Goal: Information Seeking & Learning: Learn about a topic

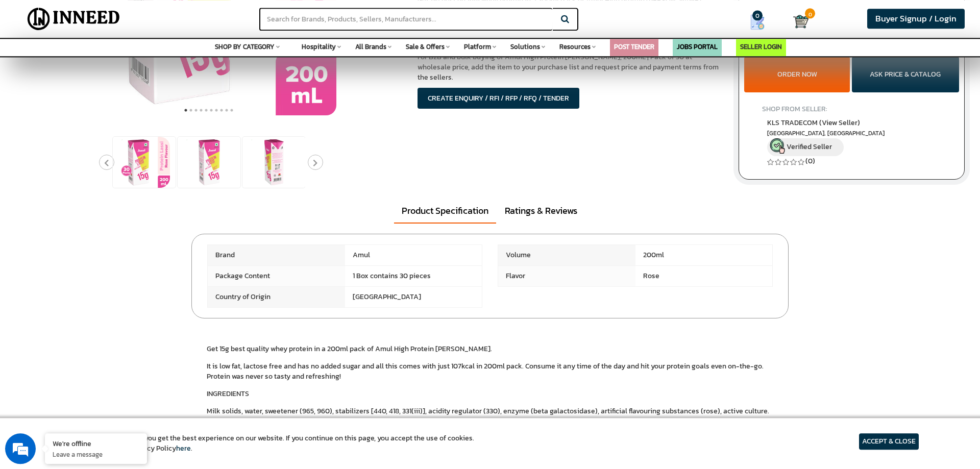
scroll to position [260, 0]
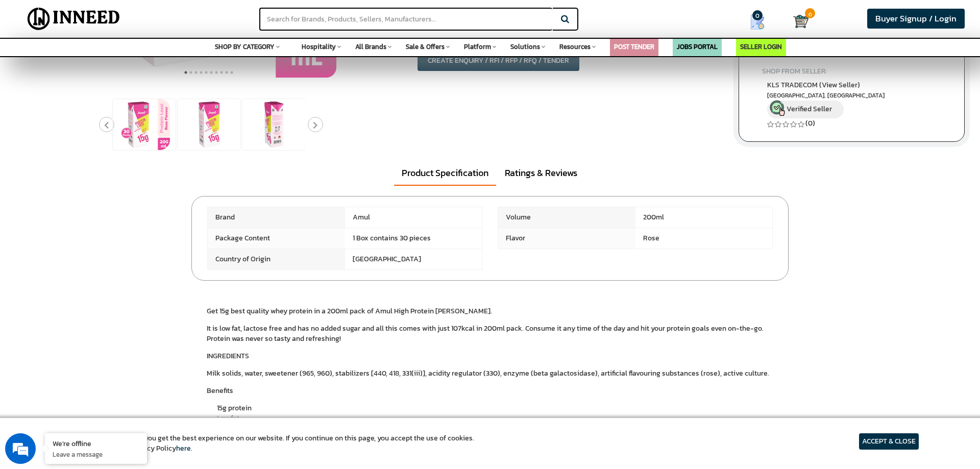
click at [901, 441] on article "ACCEPT & CLOSE" at bounding box center [889, 441] width 60 height 16
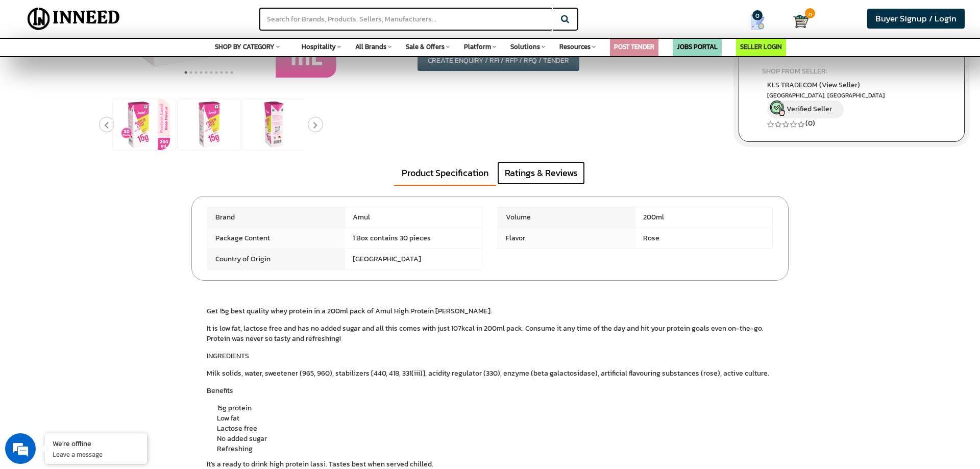
click at [527, 166] on link "Ratings & Reviews" at bounding box center [541, 172] width 88 height 23
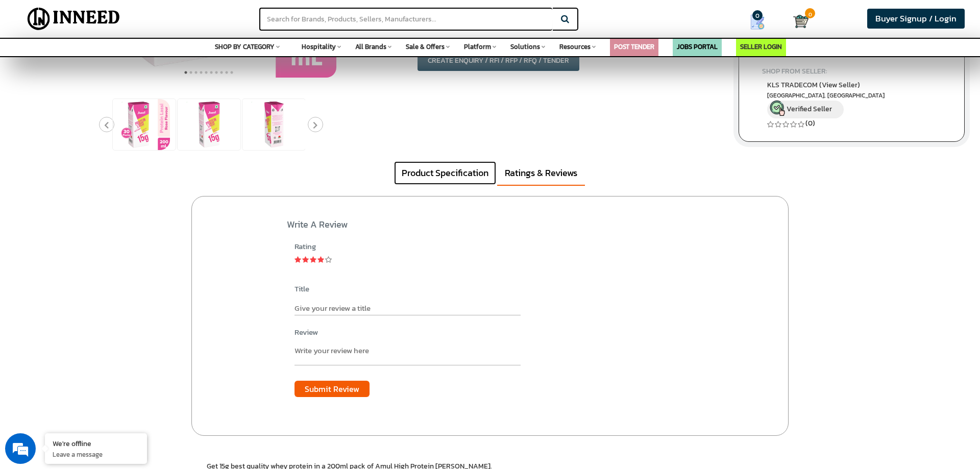
click at [462, 167] on link "Product Specification" at bounding box center [445, 172] width 102 height 23
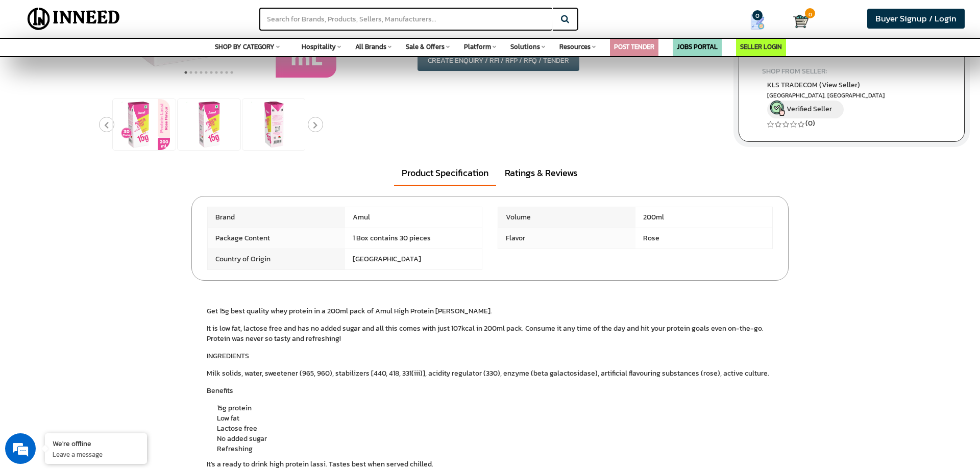
click at [371, 217] on span "Amul" at bounding box center [413, 217] width 137 height 20
click at [399, 236] on span "1 Box contains 30 pieces" at bounding box center [413, 238] width 137 height 20
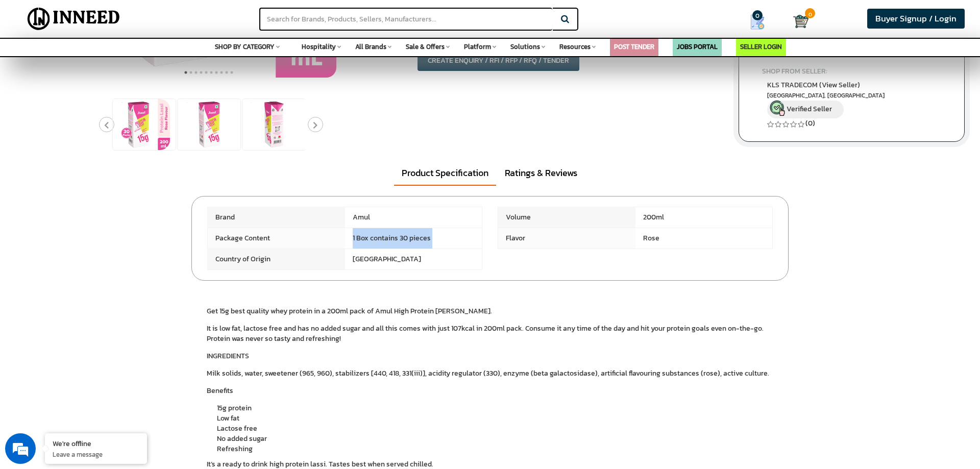
click at [399, 236] on span "1 Box contains 30 pieces" at bounding box center [413, 238] width 137 height 20
click at [423, 242] on span "1 Box contains 30 pieces" at bounding box center [413, 238] width 137 height 20
click at [426, 242] on span "1 Box contains 30 pieces" at bounding box center [413, 238] width 137 height 20
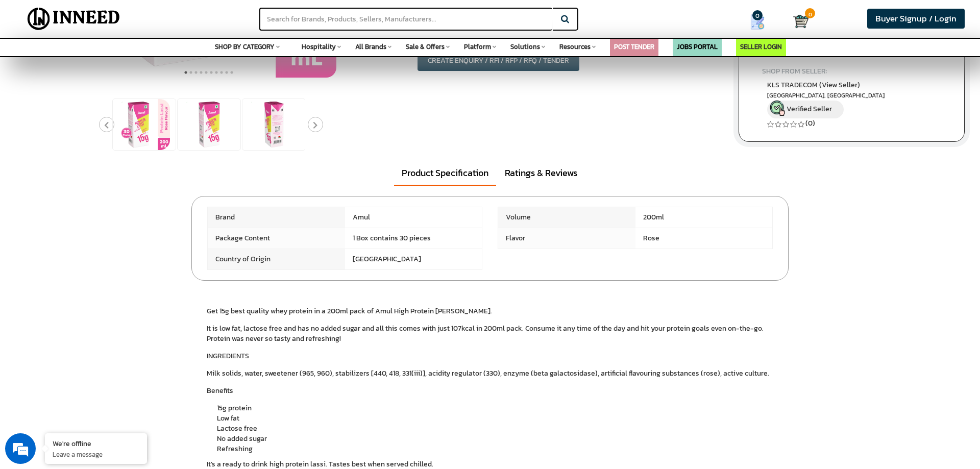
click at [427, 239] on span "1 Box contains 30 pieces" at bounding box center [413, 238] width 137 height 20
click at [446, 237] on span "1 Box contains 30 pieces" at bounding box center [413, 238] width 137 height 20
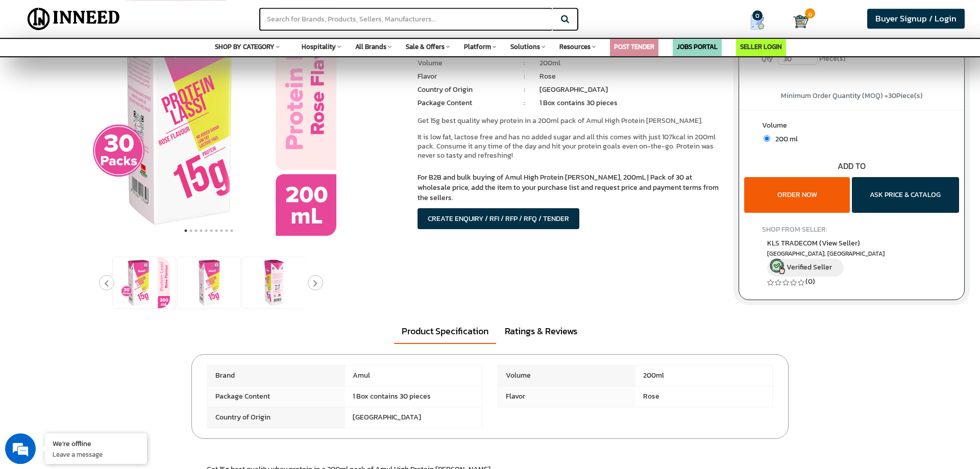
scroll to position [156, 0]
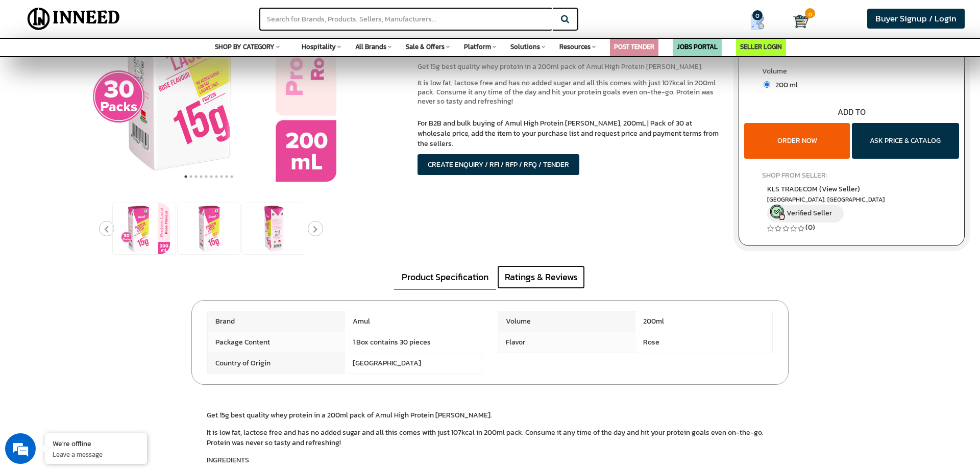
click at [545, 278] on link "Ratings & Reviews" at bounding box center [541, 276] width 88 height 23
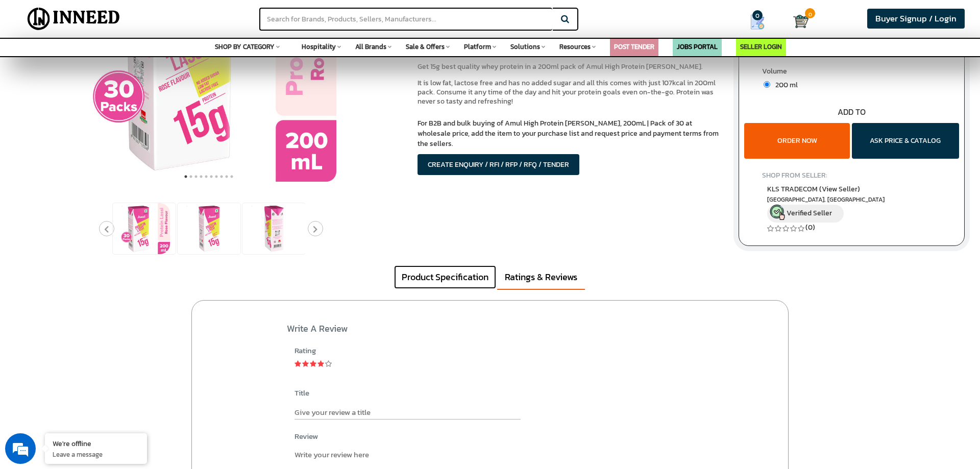
click at [470, 278] on link "Product Specification" at bounding box center [445, 276] width 102 height 23
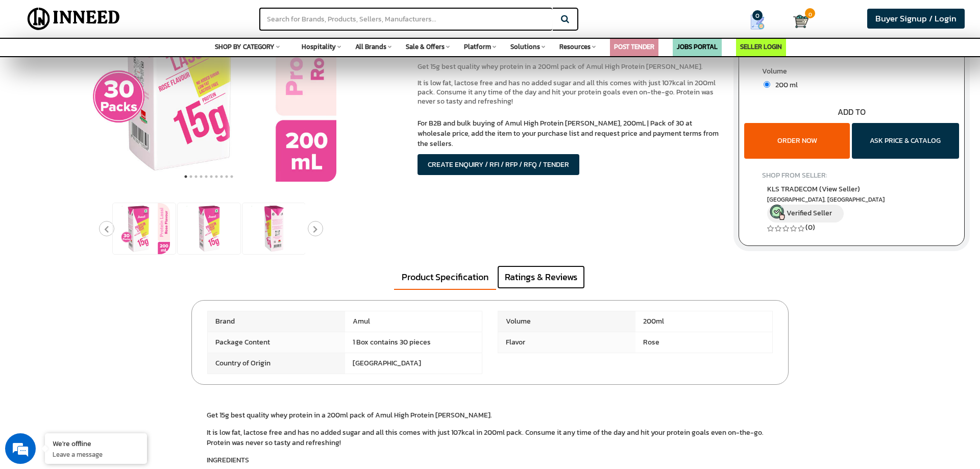
click at [538, 280] on link "Ratings & Reviews" at bounding box center [541, 276] width 88 height 23
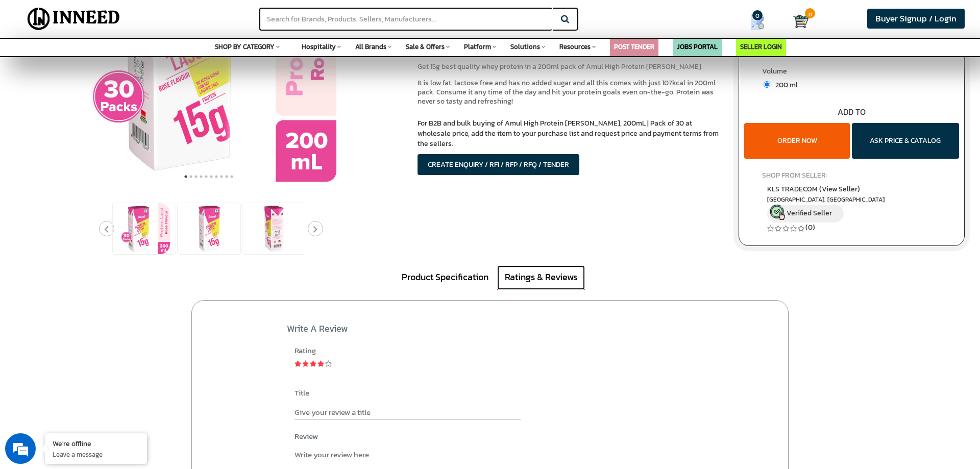
scroll to position [0, 0]
